Goal: Navigation & Orientation: Find specific page/section

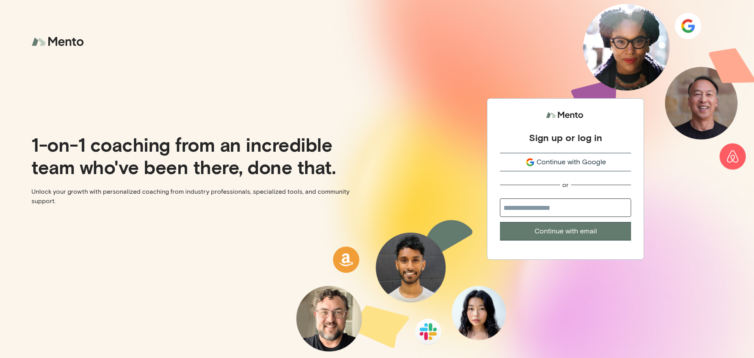
click at [532, 209] on input "email" at bounding box center [565, 207] width 131 height 18
click at [537, 212] on input "email" at bounding box center [565, 207] width 131 height 18
type input "**********"
click at [570, 233] on button "Continue with email" at bounding box center [565, 231] width 131 height 18
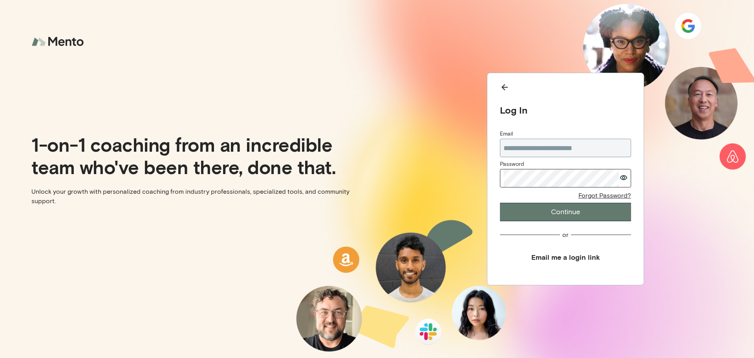
click at [500, 203] on button "Continue" at bounding box center [565, 212] width 131 height 18
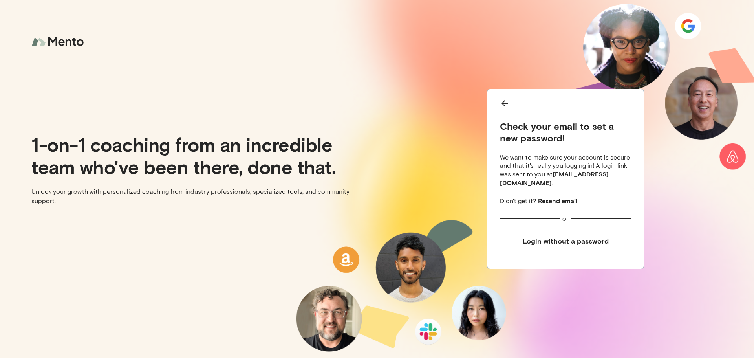
drag, startPoint x: 563, startPoint y: 200, endPoint x: 670, endPoint y: 225, distance: 110.3
click at [670, 227] on div "Check your email to set a new password! We want to make sure your account is se…" at bounding box center [565, 179] width 377 height 358
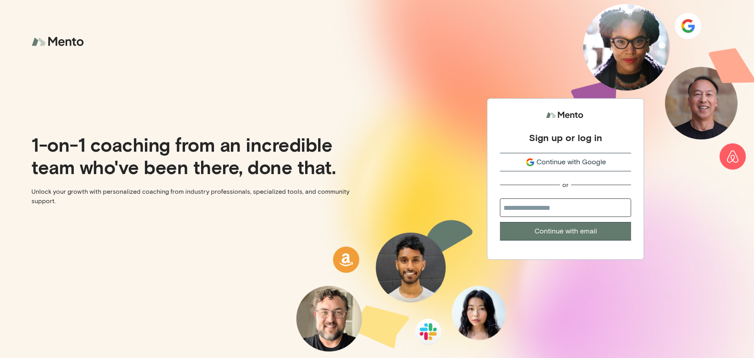
click at [546, 208] on input "email" at bounding box center [565, 207] width 131 height 18
type input "**********"
click at [579, 233] on button "Continue with email" at bounding box center [565, 231] width 131 height 18
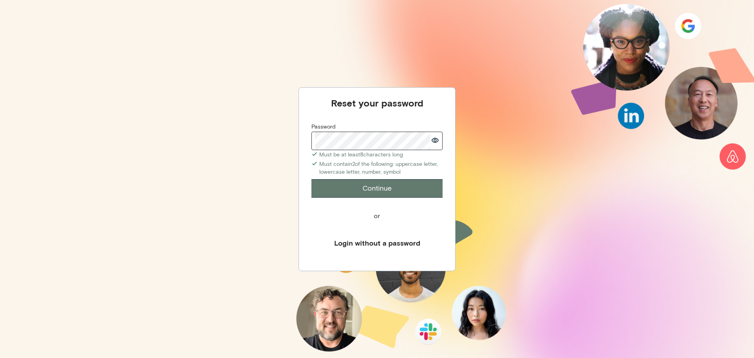
click at [369, 187] on button "Continue" at bounding box center [376, 188] width 131 height 18
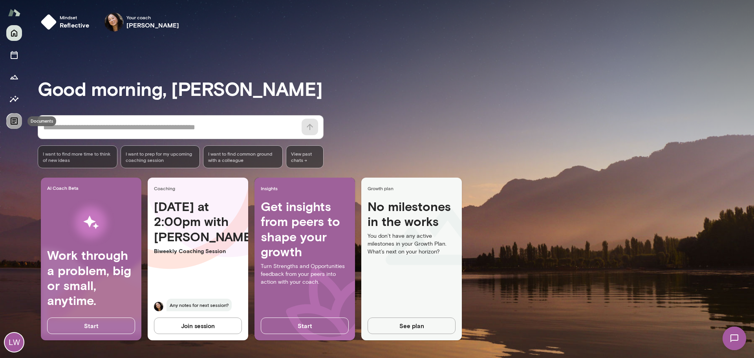
click at [16, 122] on icon "Documents" at bounding box center [13, 120] width 9 height 9
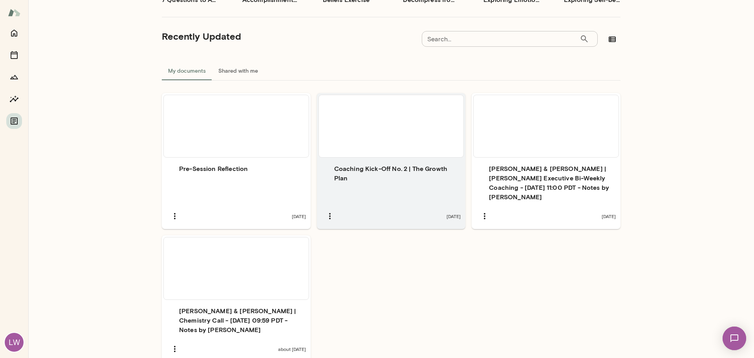
scroll to position [157, 0]
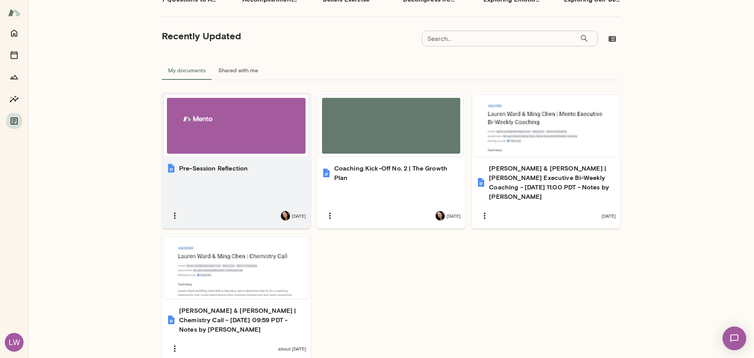
click at [204, 147] on div at bounding box center [236, 126] width 139 height 56
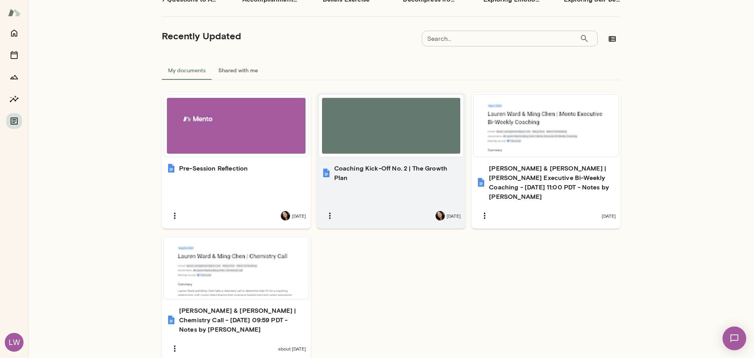
click at [397, 179] on h6 "Coaching Kick-Off No. 2 | The Growth Plan" at bounding box center [397, 172] width 127 height 19
